Goal: Information Seeking & Learning: Learn about a topic

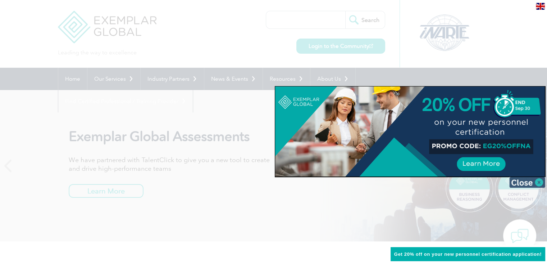
click at [516, 184] on img at bounding box center [527, 182] width 36 height 11
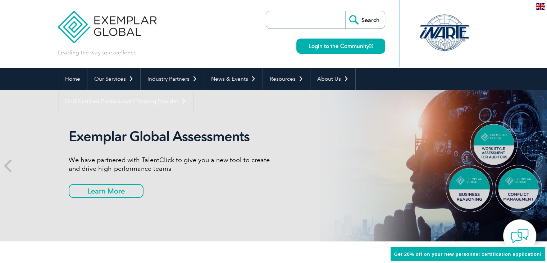
click at [321, 20] on input "search" at bounding box center [308, 19] width 76 height 17
paste input "Why ISO 35001? This standard has become the de facto requirement for laboratori…"
type input "Why ISO 35001? This standard has become the de facto requirement for laboratori…"
click at [321, 20] on input "Why ISO 35001? This standard has become the de facto requirement for laboratori…" at bounding box center [308, 19] width 76 height 17
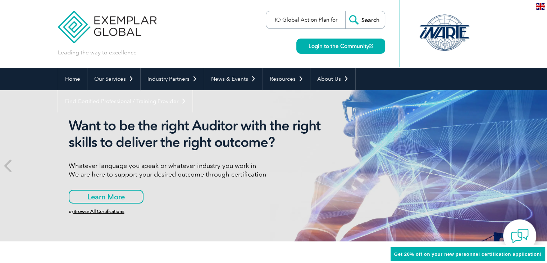
click at [321, 20] on input "Why ISO 35001? This standard has become the de facto requirement for laboratori…" at bounding box center [308, 19] width 76 height 17
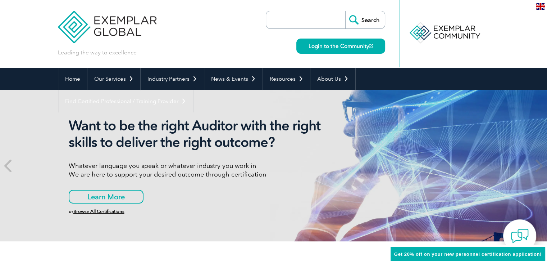
scroll to position [0, 0]
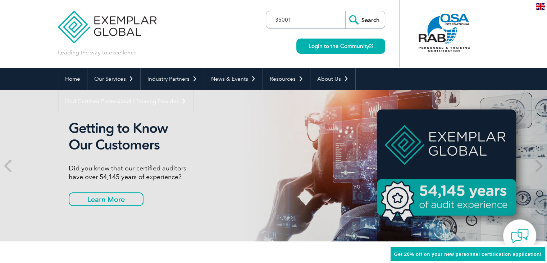
type input "35001"
click at [345, 11] on input "Search" at bounding box center [365, 19] width 40 height 17
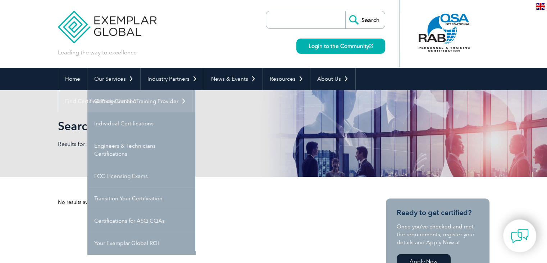
click at [134, 101] on link "Getting Certified" at bounding box center [141, 101] width 108 height 22
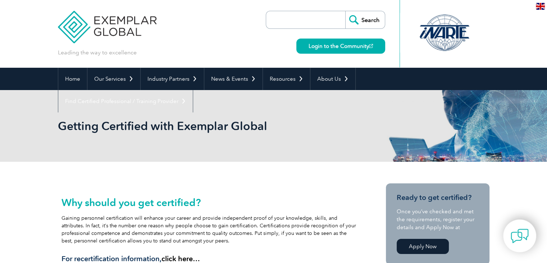
drag, startPoint x: 546, startPoint y: 45, endPoint x: 546, endPoint y: 74, distance: 29.1
click at [531, 41] on header "Leading the way to excellence Search Login to the Community ▼" at bounding box center [273, 34] width 547 height 68
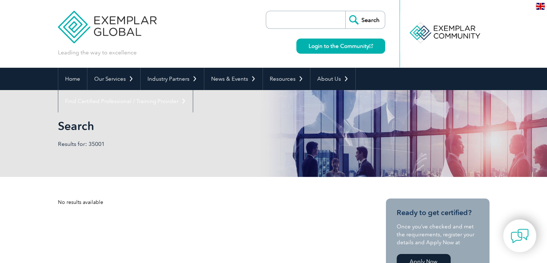
click at [22, 19] on header "Leading the way to excellence Search" at bounding box center [273, 34] width 547 height 68
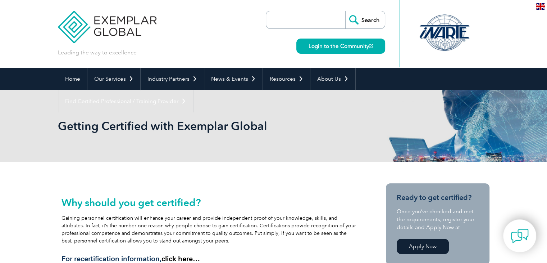
click at [14, 8] on header "Leading the way to excellence Search Login to the Community ▼" at bounding box center [273, 34] width 547 height 68
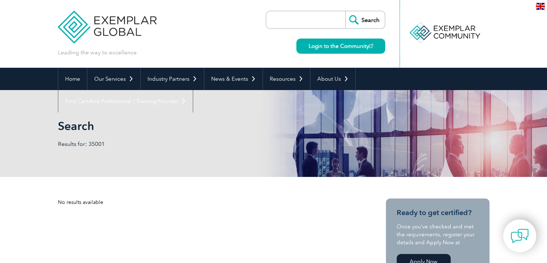
click at [519, 23] on header "Leading the way to excellence Search" at bounding box center [273, 34] width 547 height 68
